Goal: Find specific page/section: Find specific page/section

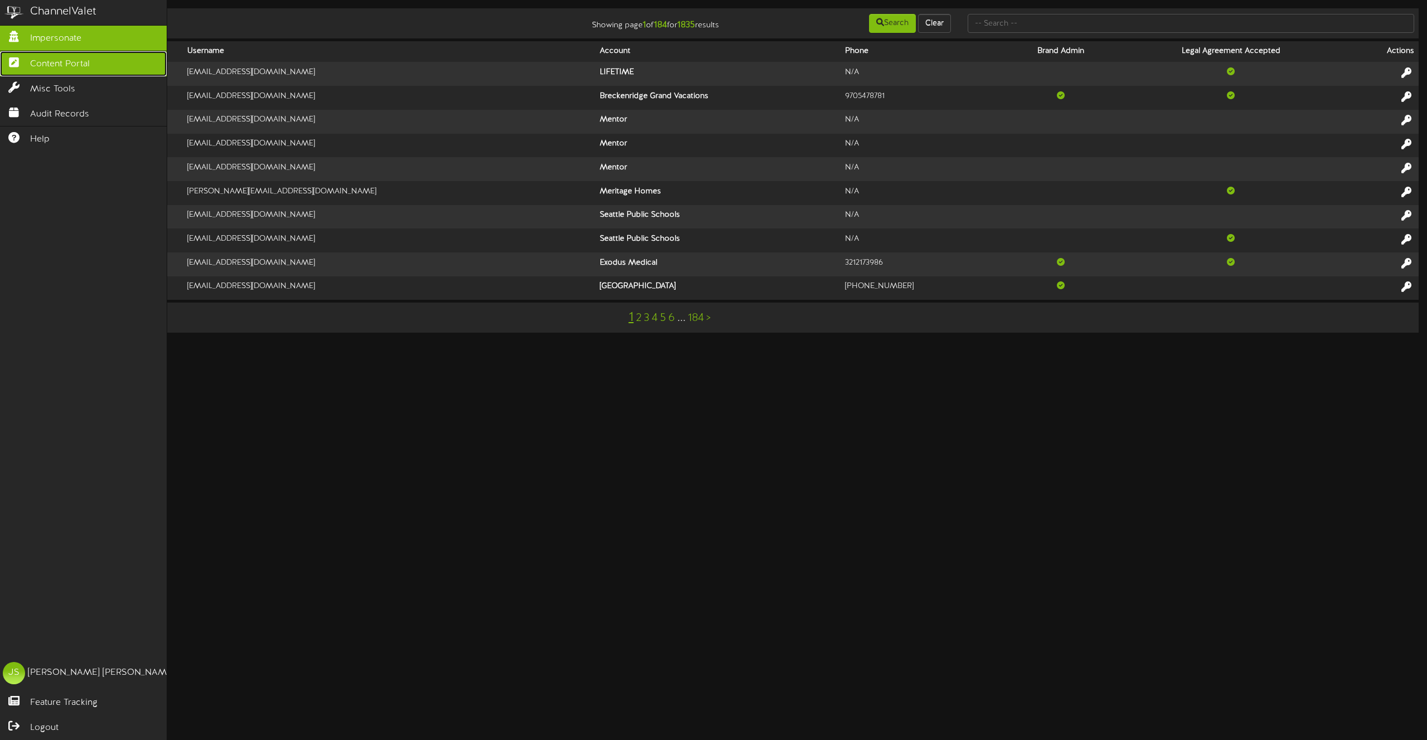
click at [22, 54] on link "Content Portal" at bounding box center [83, 63] width 167 height 25
